Goal: Find specific page/section: Find specific page/section

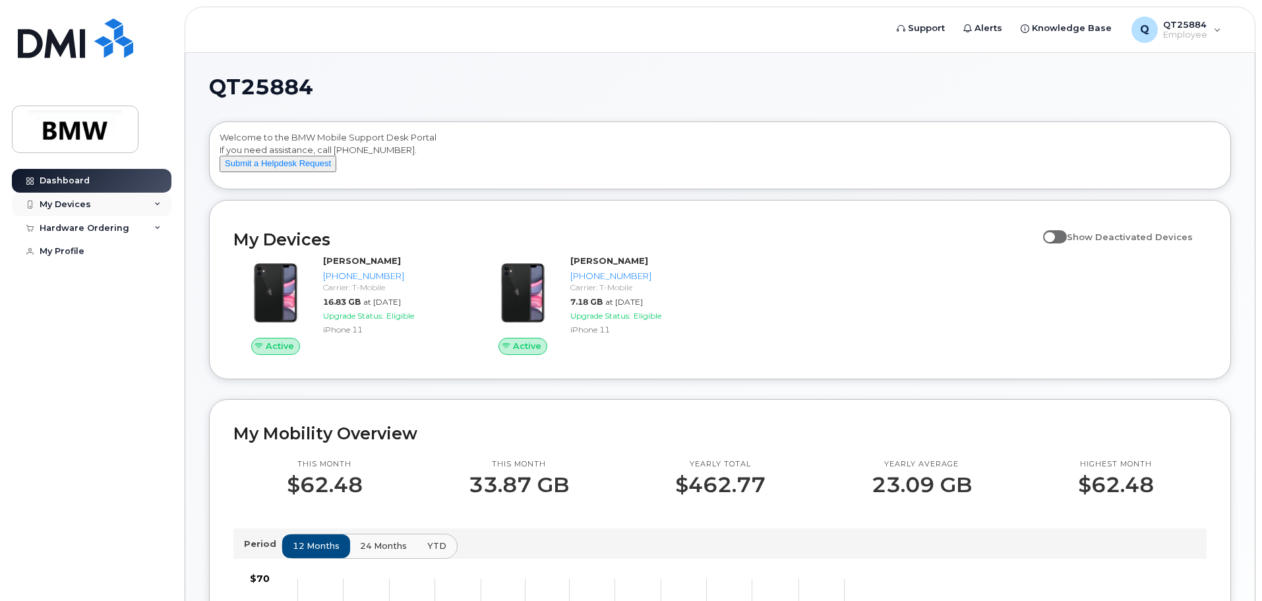
click at [63, 202] on div "My Devices" at bounding box center [65, 204] width 51 height 11
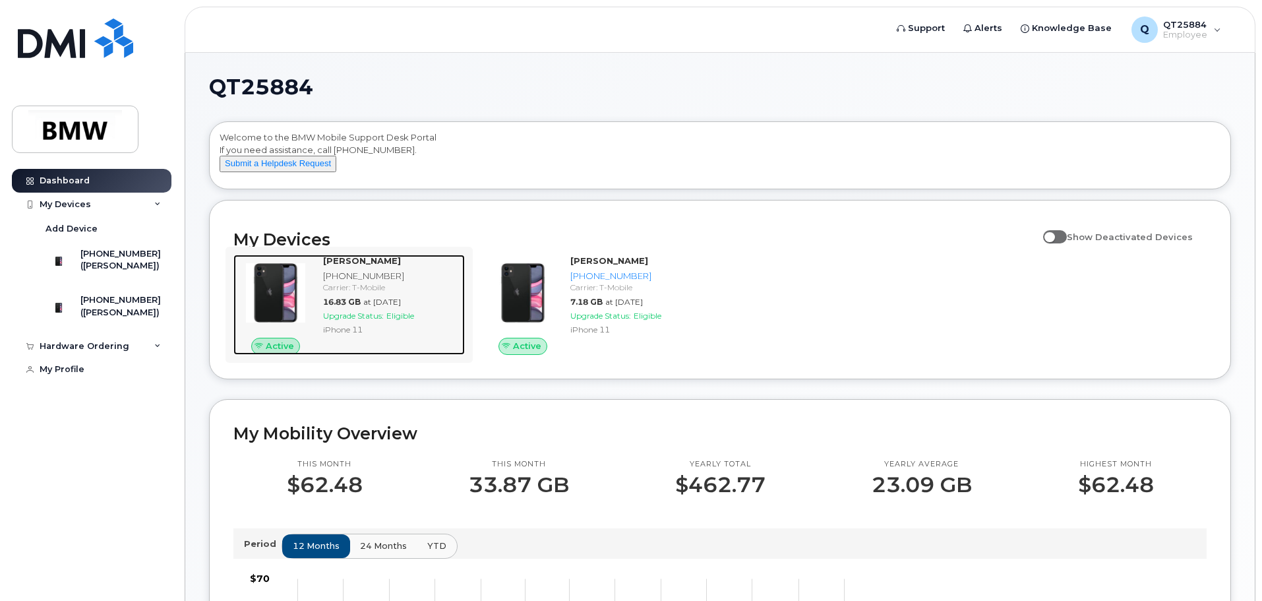
click at [281, 305] on img at bounding box center [275, 292] width 63 height 63
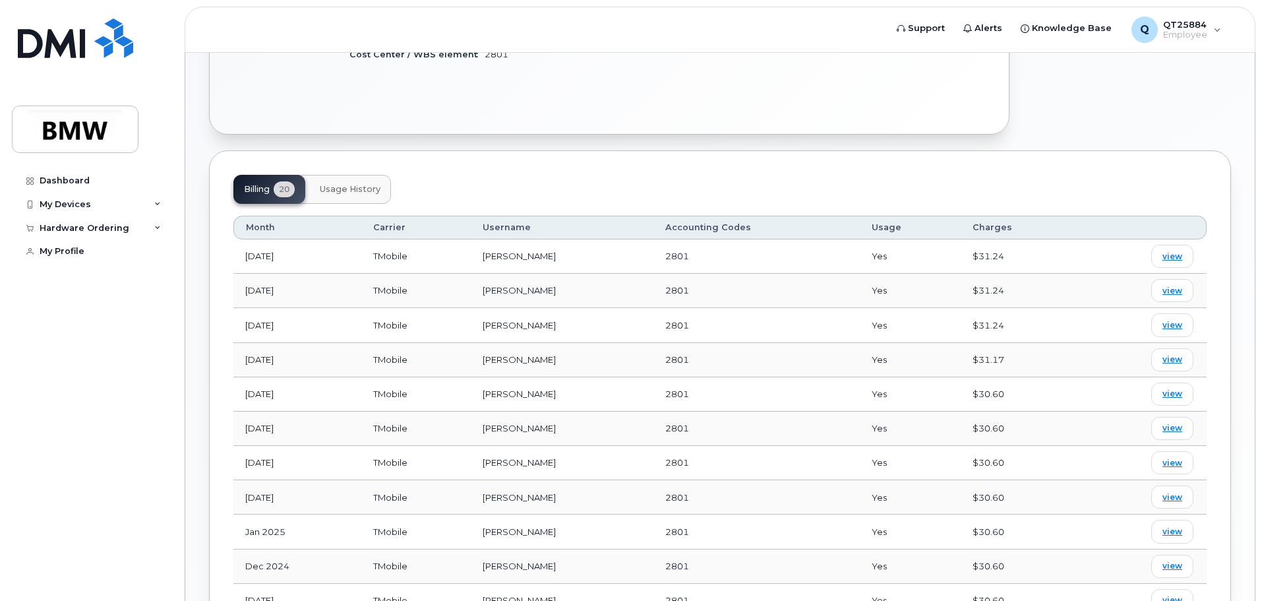
scroll to position [396, 0]
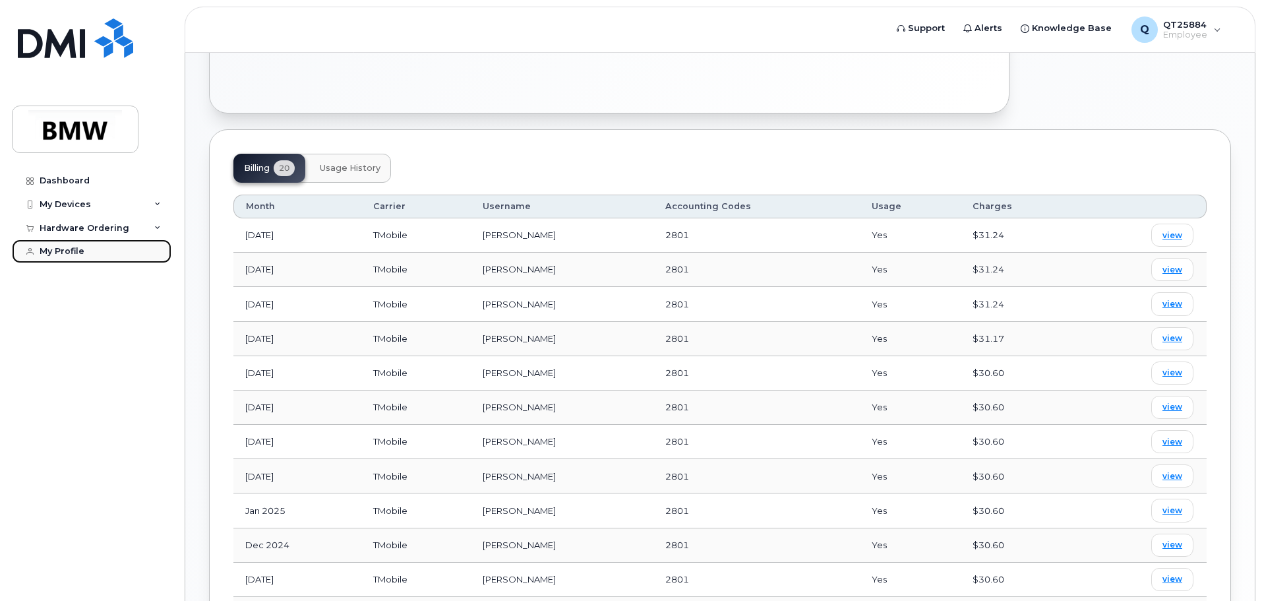
click at [49, 250] on div "My Profile" at bounding box center [62, 251] width 45 height 11
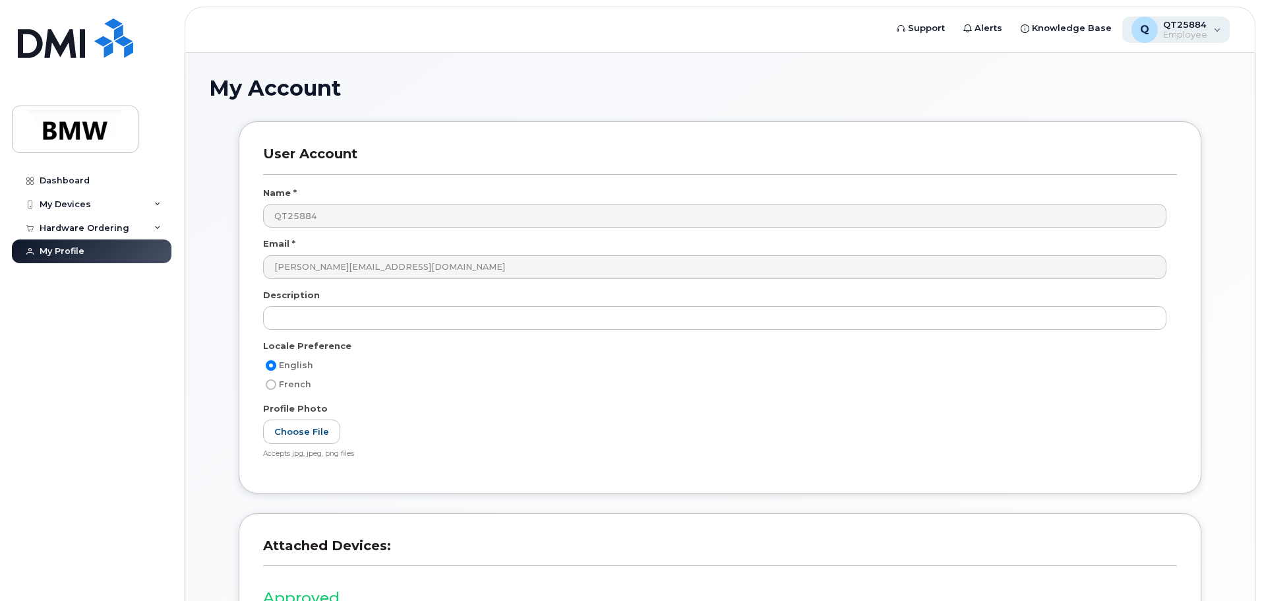
click at [1153, 34] on div "Q" at bounding box center [1144, 29] width 26 height 26
click at [918, 73] on div "My Account User Account Name * QT25884 Email * eric.cardinal@bmwmc.com Descript…" at bounding box center [719, 409] width 1069 height 712
click at [55, 176] on div "Dashboard" at bounding box center [65, 180] width 50 height 11
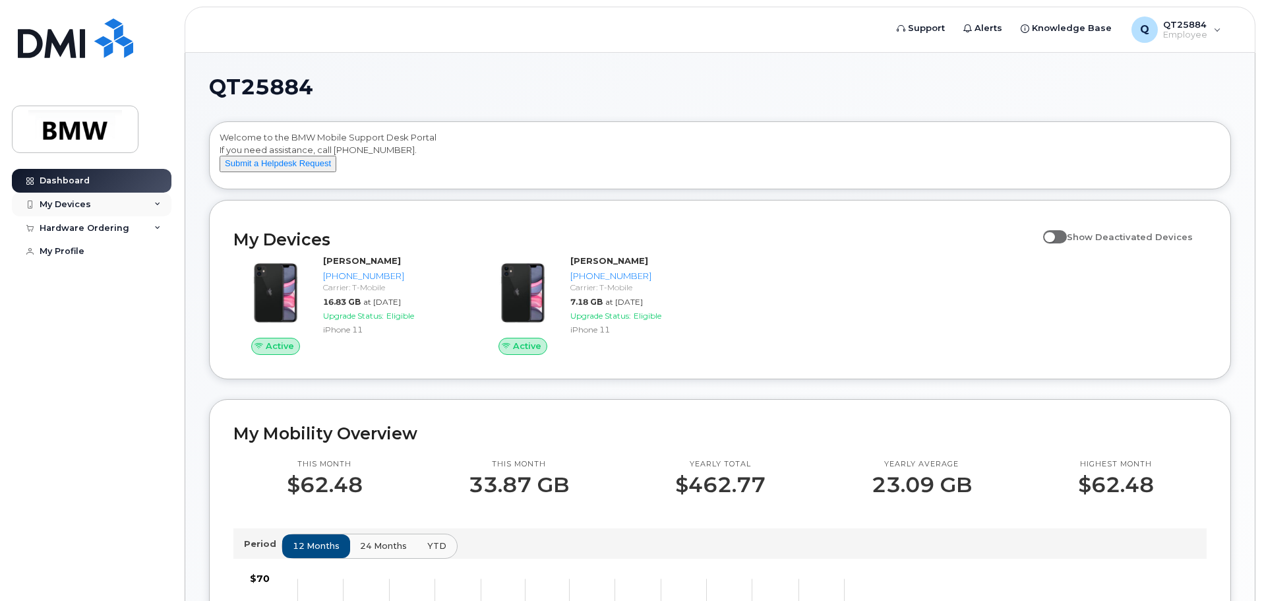
click at [73, 199] on div "My Devices" at bounding box center [65, 204] width 51 height 11
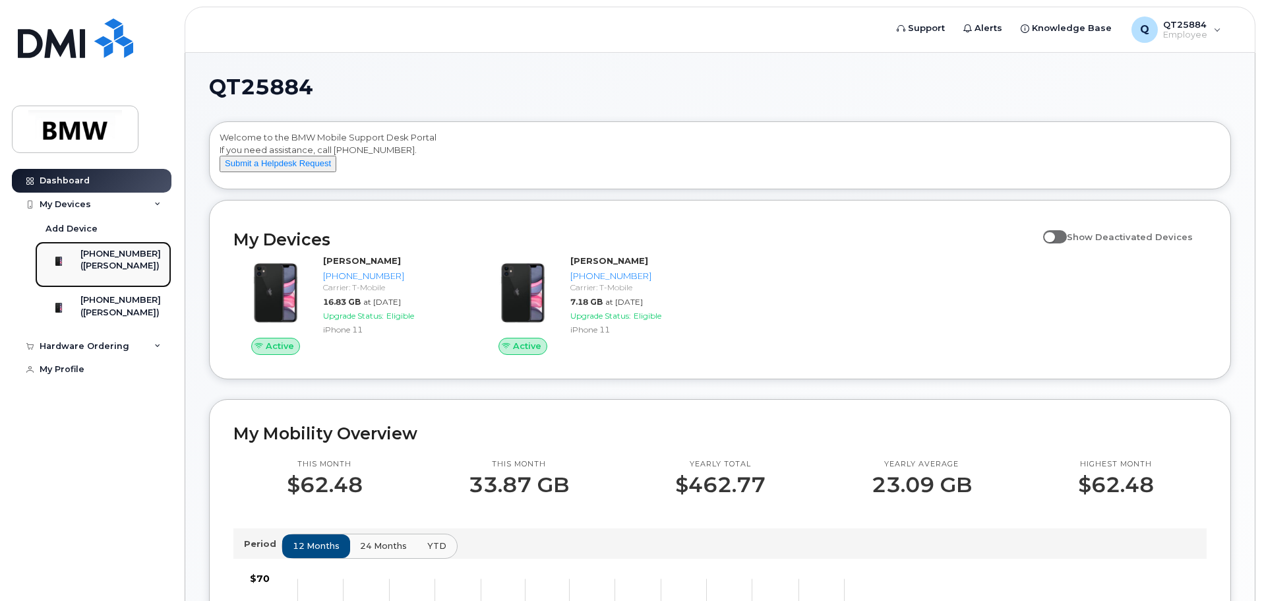
click at [117, 258] on div "[PHONE_NUMBER]" at bounding box center [120, 254] width 80 height 12
